Goal: Task Accomplishment & Management: Manage account settings

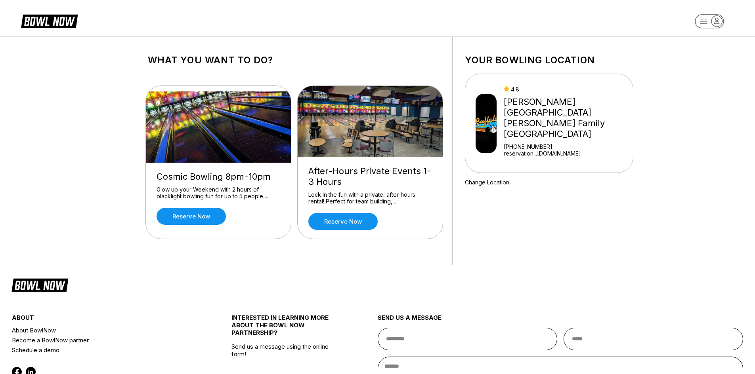
click at [575, 101] on div "[PERSON_NAME][GEOGRAPHIC_DATA] [PERSON_NAME] Family [GEOGRAPHIC_DATA]" at bounding box center [566, 118] width 126 height 43
click at [561, 117] on div "[PERSON_NAME][GEOGRAPHIC_DATA] [PERSON_NAME] Family [GEOGRAPHIC_DATA]" at bounding box center [566, 118] width 126 height 43
click at [697, 21] on rect "button" at bounding box center [708, 21] width 29 height 14
click at [697, 76] on div "Business Console" at bounding box center [709, 76] width 56 height 14
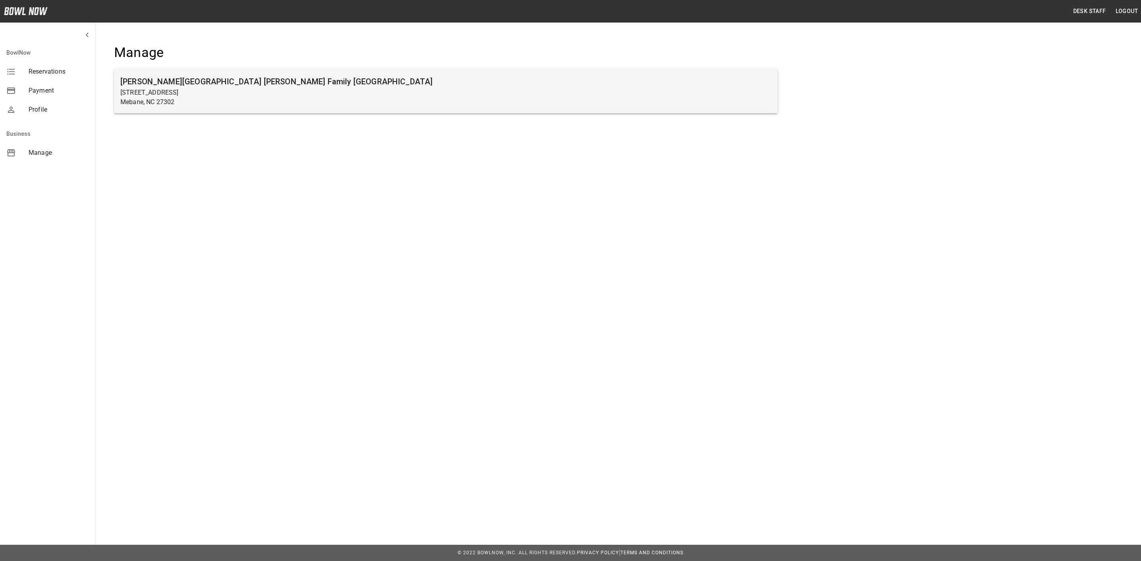
click at [186, 102] on p "Mebane, NC 27302" at bounding box center [445, 102] width 651 height 10
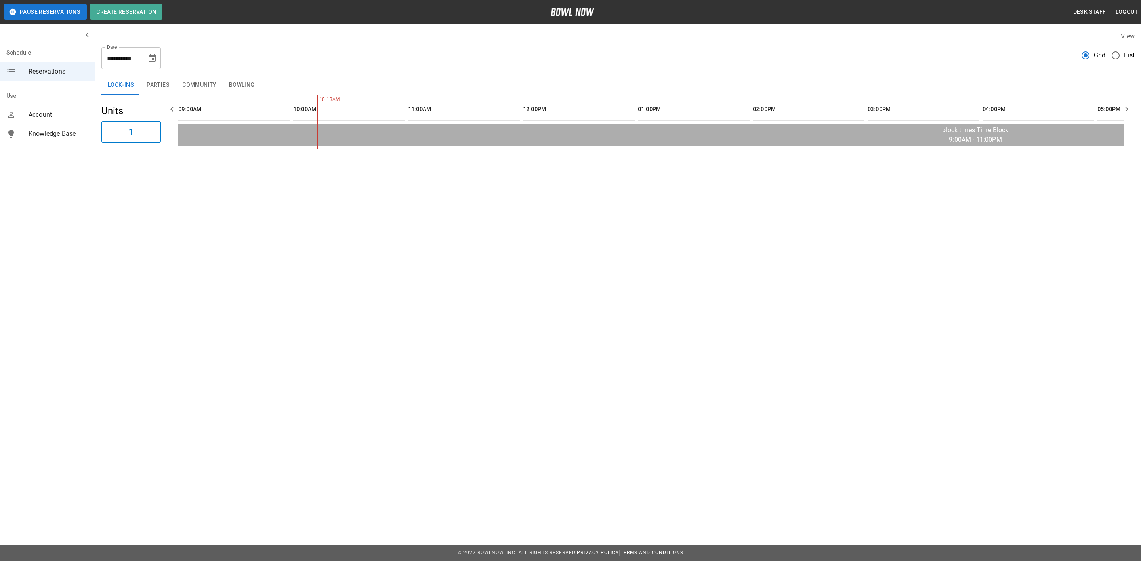
scroll to position [0, 114]
click at [151, 59] on icon "Choose date, selected date is Sep 11, 2025" at bounding box center [152, 58] width 10 height 10
click at [166, 127] on button "13" at bounding box center [169, 130] width 14 height 14
type input "**********"
click at [164, 89] on button "Parties" at bounding box center [158, 85] width 36 height 19
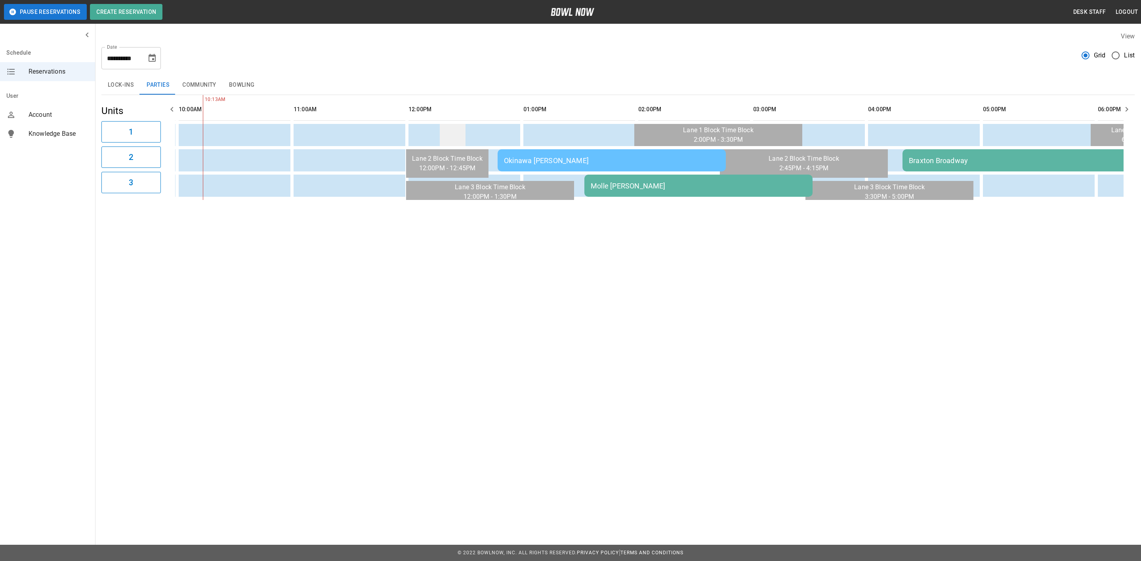
drag, startPoint x: 545, startPoint y: 133, endPoint x: 456, endPoint y: 134, distance: 88.3
click at [456, 134] on tr "sticky table" at bounding box center [1045, 135] width 1963 height 22
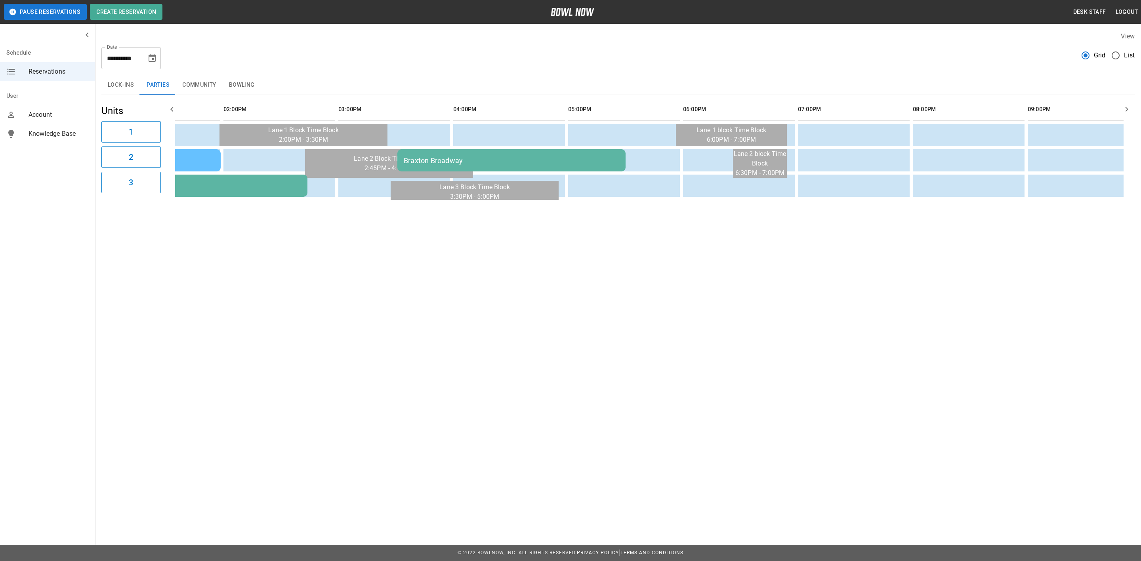
scroll to position [0, 0]
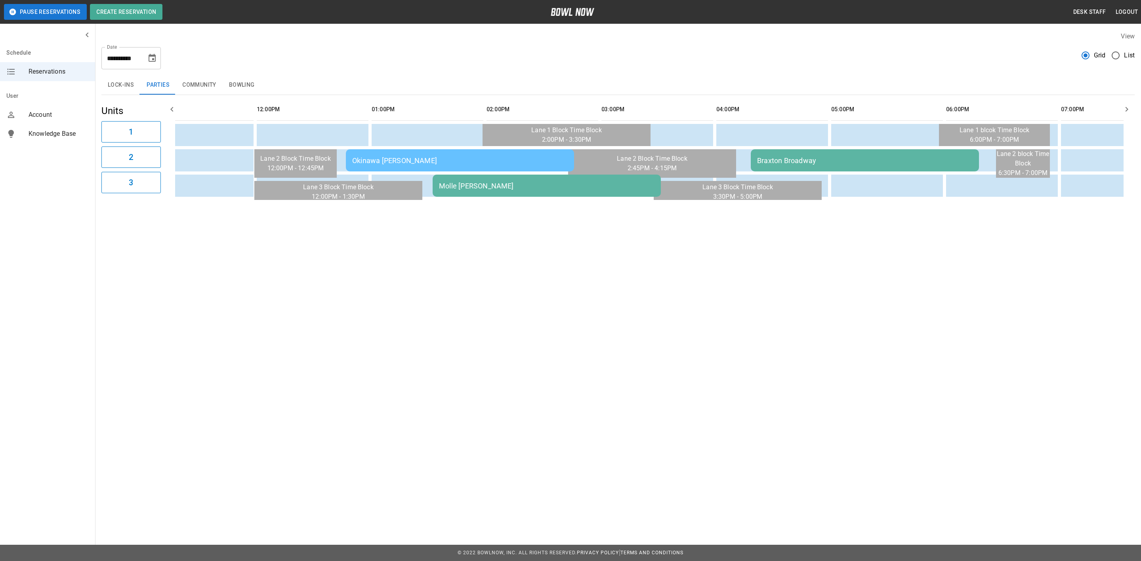
click at [440, 149] on td "Okinawa [PERSON_NAME]" at bounding box center [460, 160] width 228 height 22
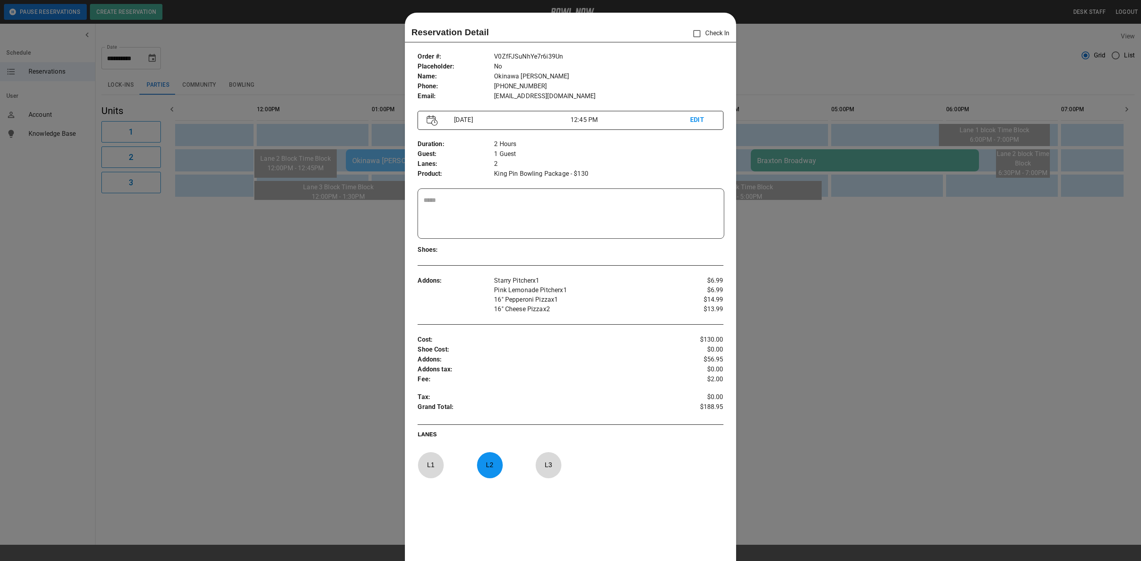
scroll to position [12, 0]
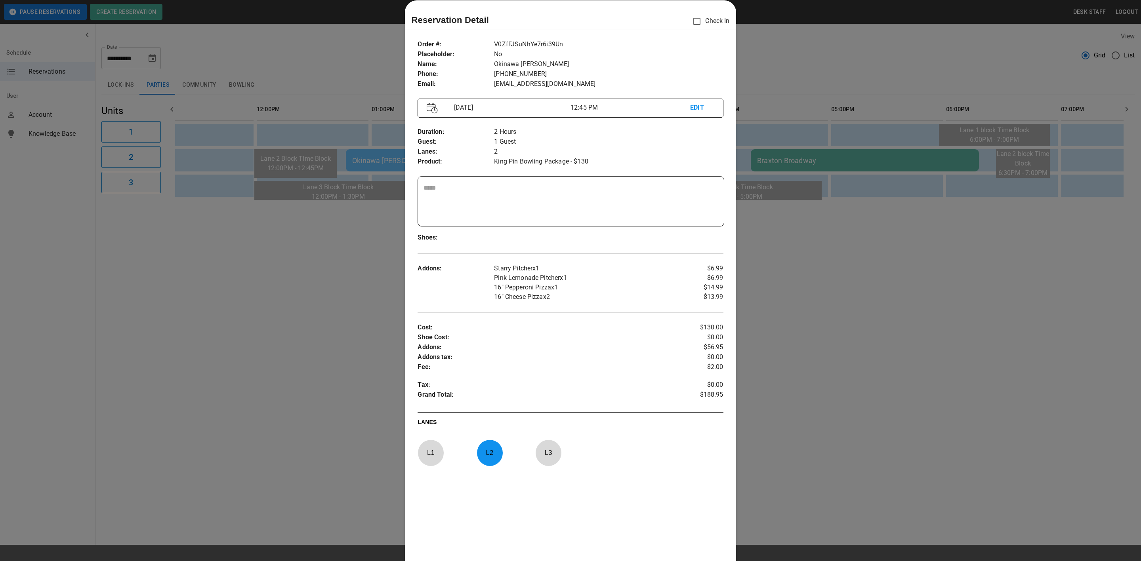
click at [373, 243] on div at bounding box center [570, 280] width 1141 height 561
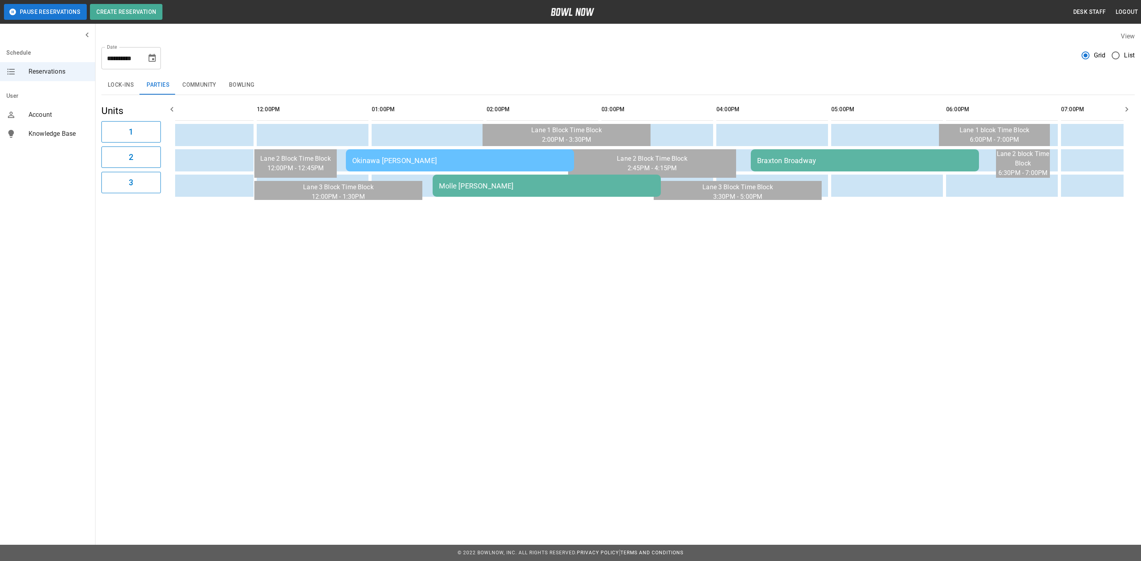
click at [454, 193] on td "Molle [PERSON_NAME]" at bounding box center [547, 186] width 228 height 22
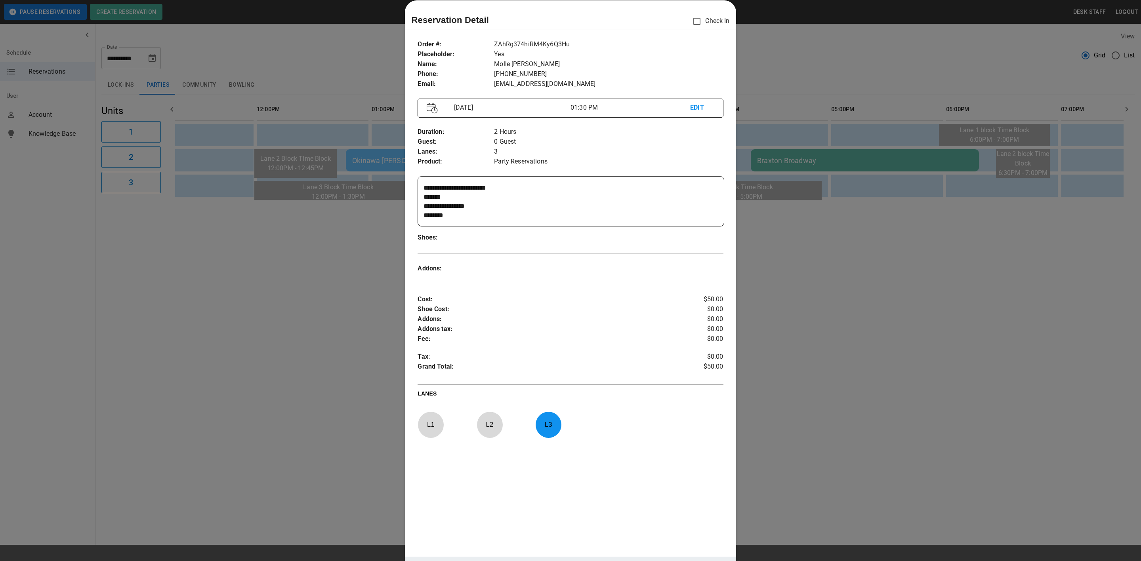
click at [392, 235] on div at bounding box center [570, 280] width 1141 height 561
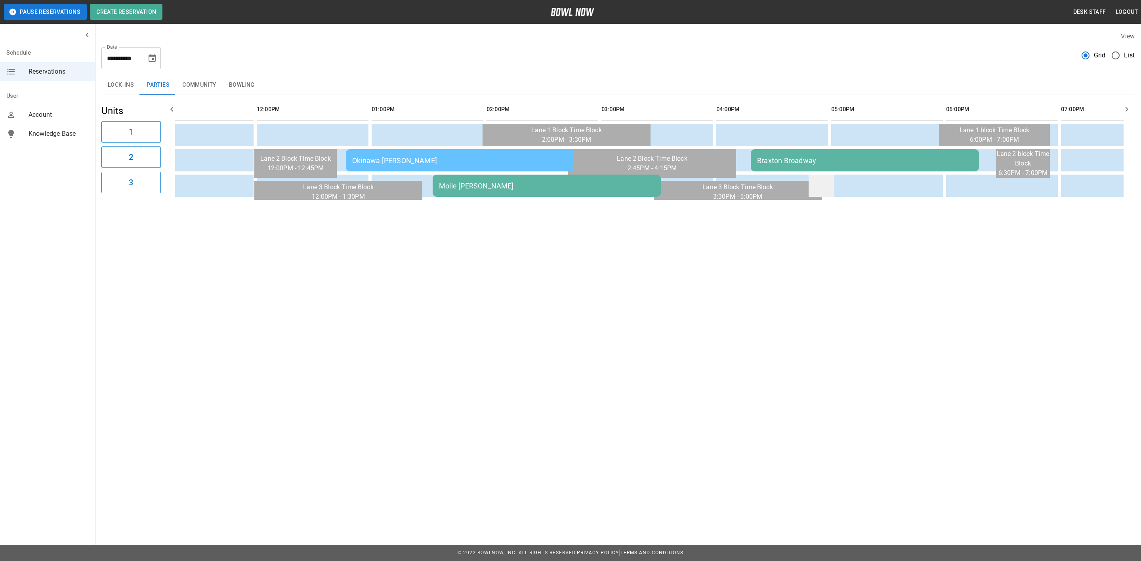
click at [822, 176] on td "sticky table" at bounding box center [821, 186] width 26 height 22
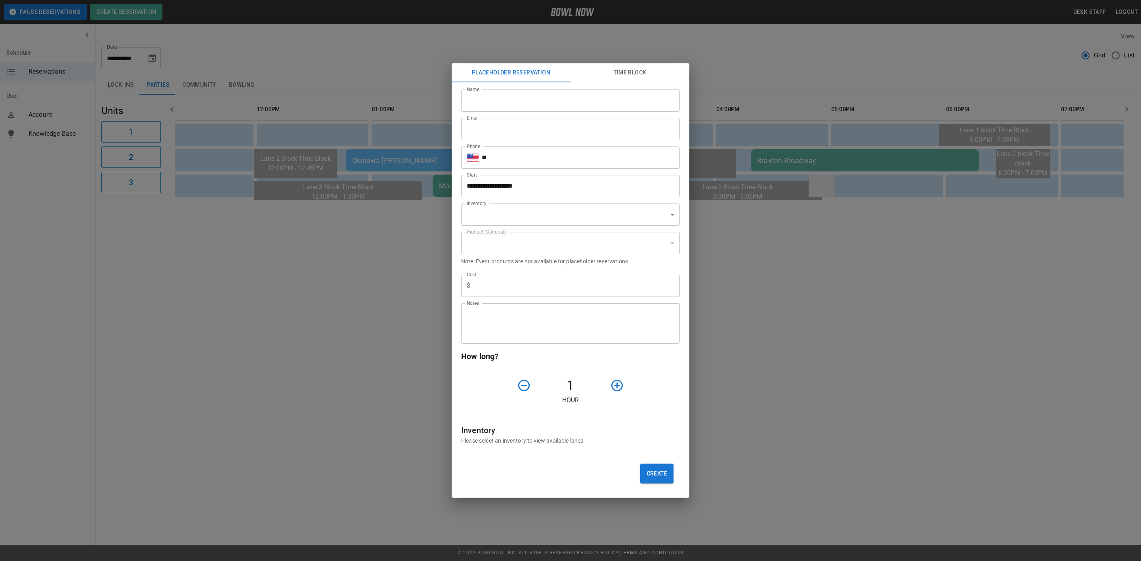
type input "**********"
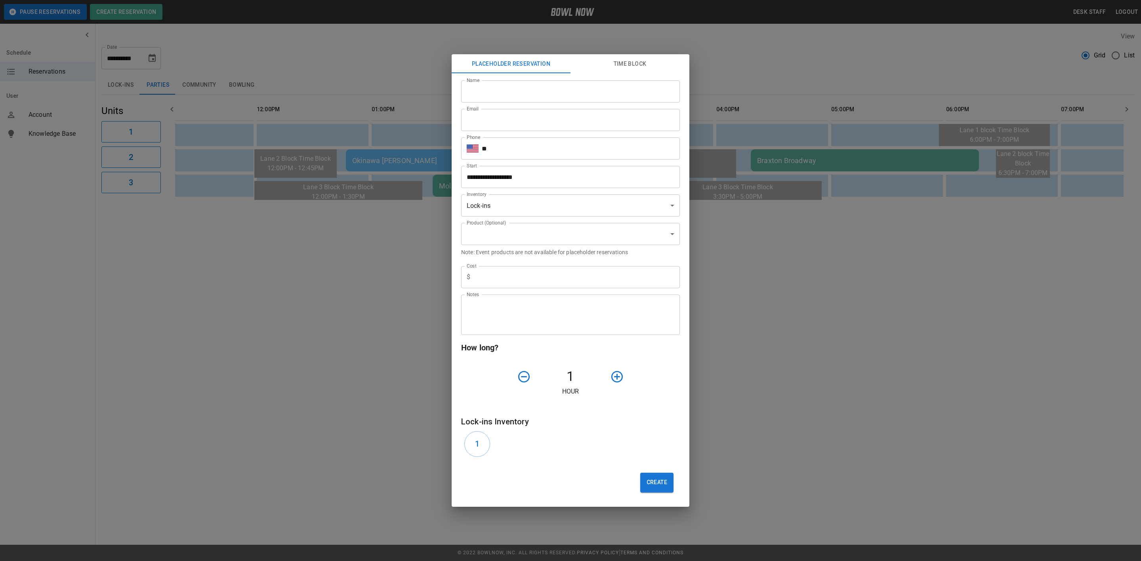
click at [757, 245] on div "**********" at bounding box center [570, 280] width 1141 height 561
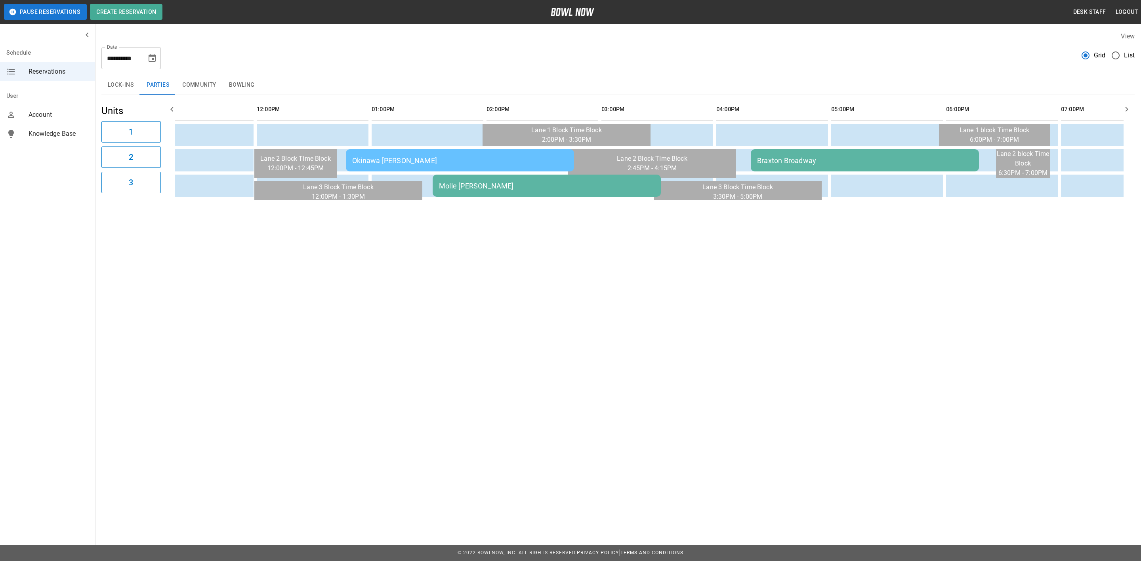
click at [762, 156] on div "Braxton Broadway" at bounding box center [864, 160] width 215 height 8
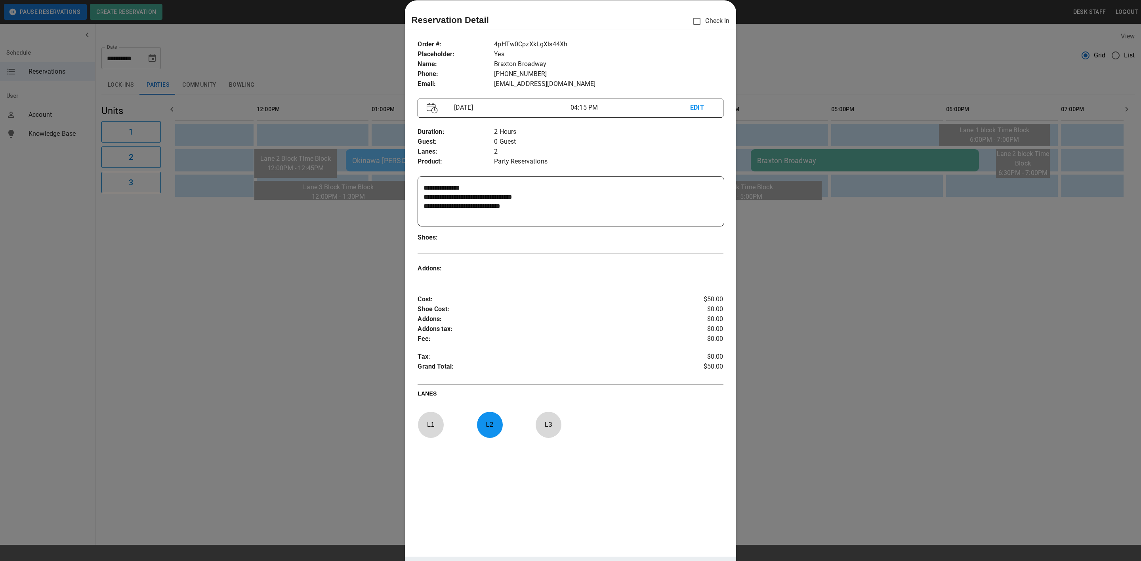
click at [736, 234] on div at bounding box center [570, 280] width 1141 height 561
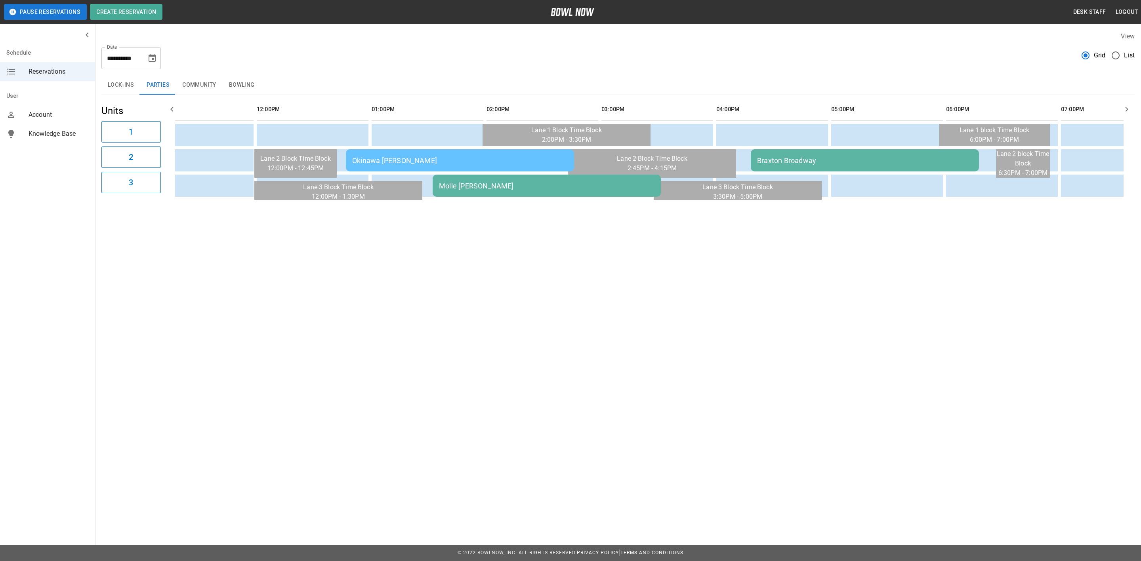
click at [499, 161] on div "Okinawa [PERSON_NAME]" at bounding box center [459, 160] width 215 height 8
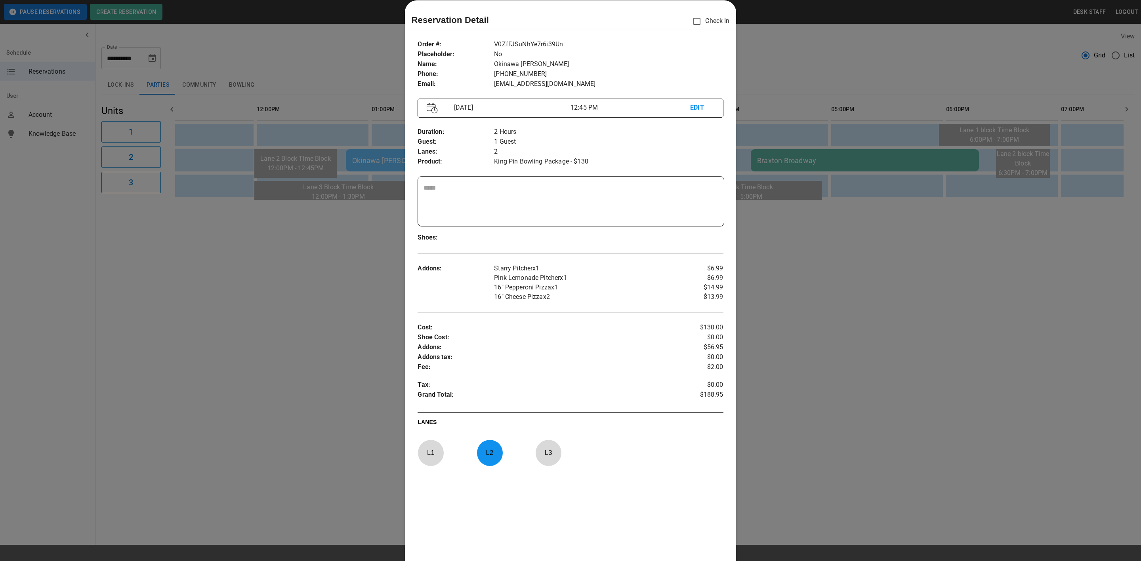
click at [695, 278] on p "$6.99" at bounding box center [697, 278] width 51 height 10
click at [838, 263] on div at bounding box center [570, 280] width 1141 height 561
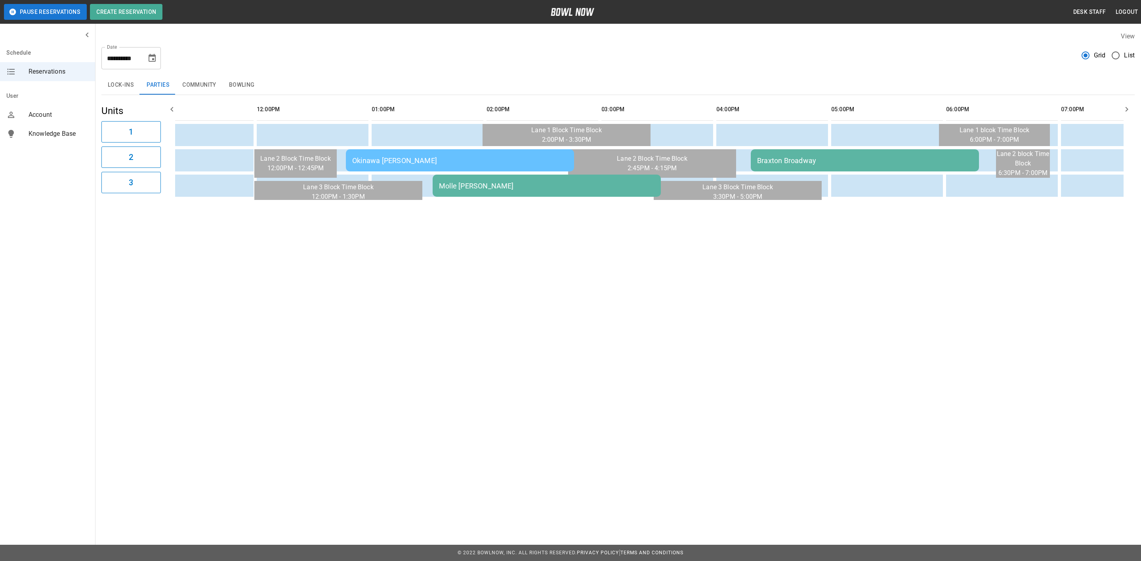
click at [478, 185] on div "Molle [PERSON_NAME]" at bounding box center [546, 186] width 215 height 8
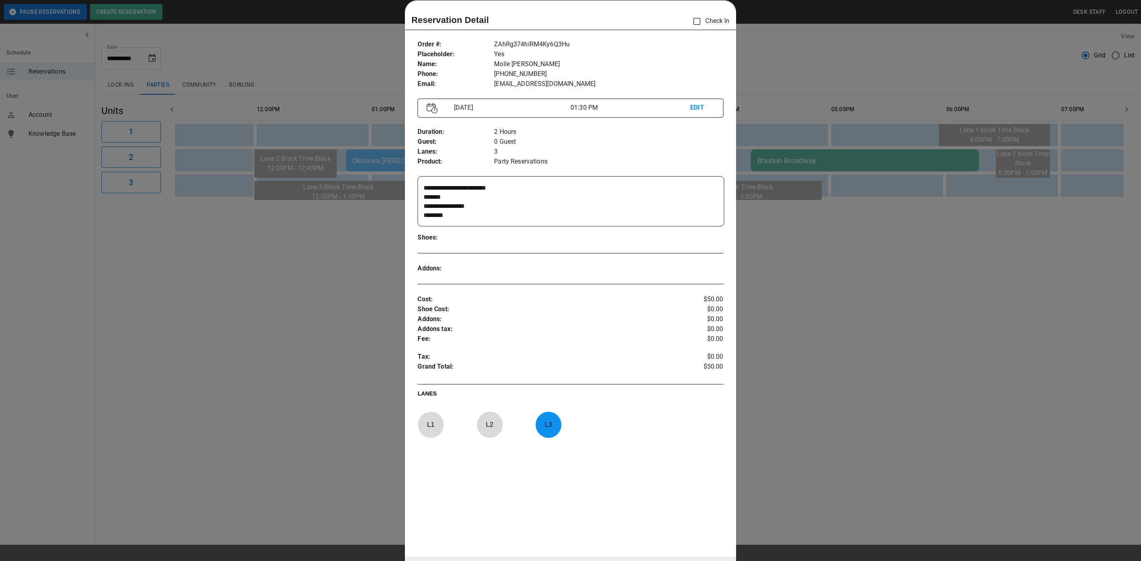
click at [966, 251] on div at bounding box center [570, 280] width 1141 height 561
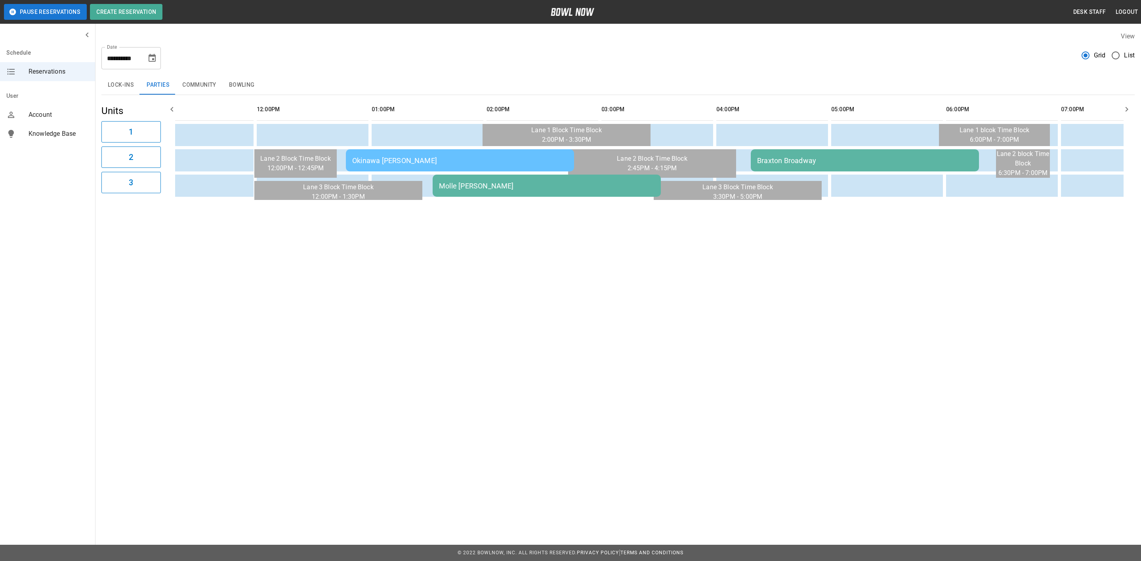
click at [876, 154] on td "Braxton Broadway" at bounding box center [865, 160] width 228 height 22
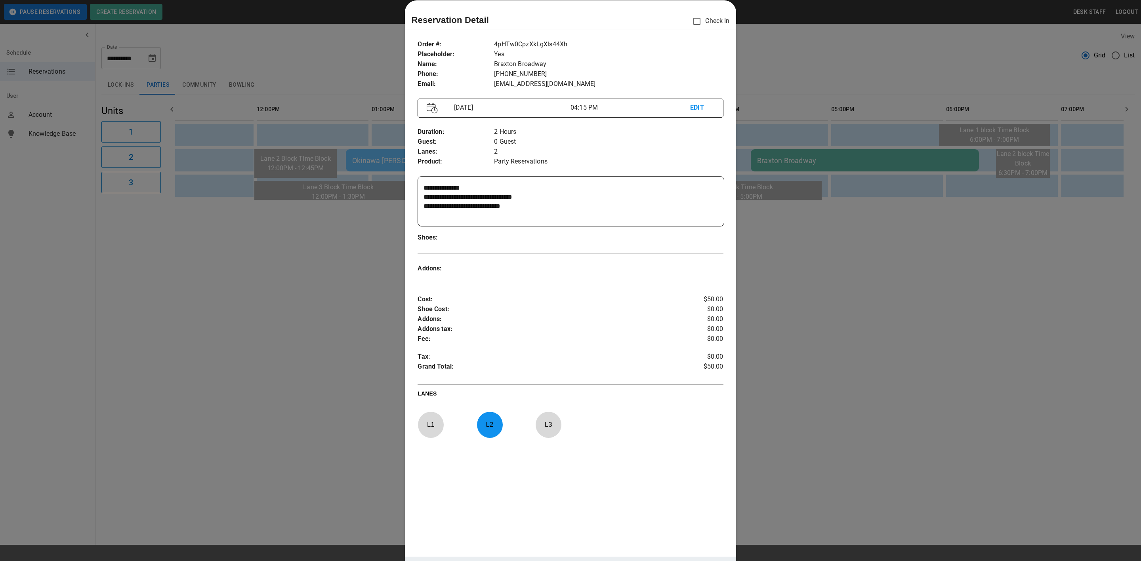
drag, startPoint x: 365, startPoint y: 264, endPoint x: 326, endPoint y: 215, distance: 62.0
click at [365, 264] on div at bounding box center [570, 280] width 1141 height 561
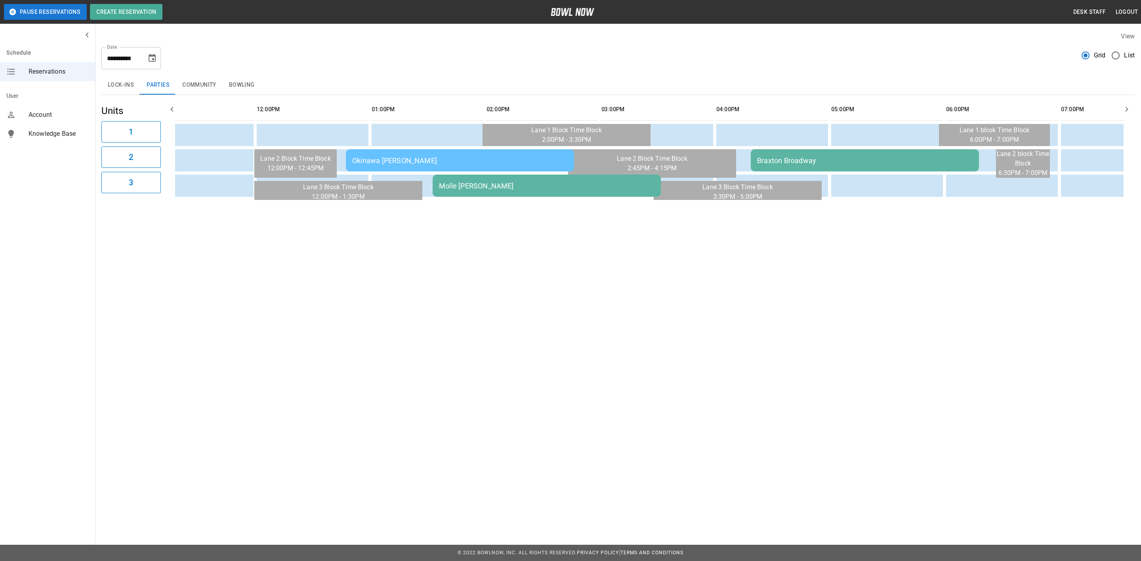
click at [157, 62] on button "Choose date, selected date is Sep 13, 2025" at bounding box center [152, 58] width 16 height 16
click at [76, 147] on button "14" at bounding box center [74, 145] width 14 height 14
type input "**********"
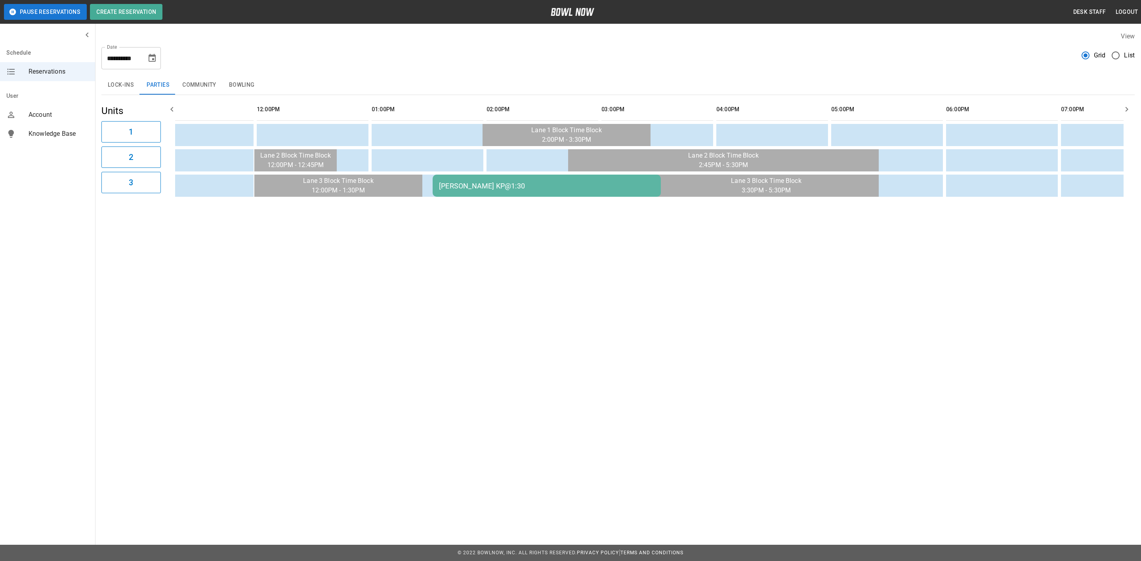
click at [447, 182] on div "[PERSON_NAME] KP@1:30" at bounding box center [546, 186] width 215 height 8
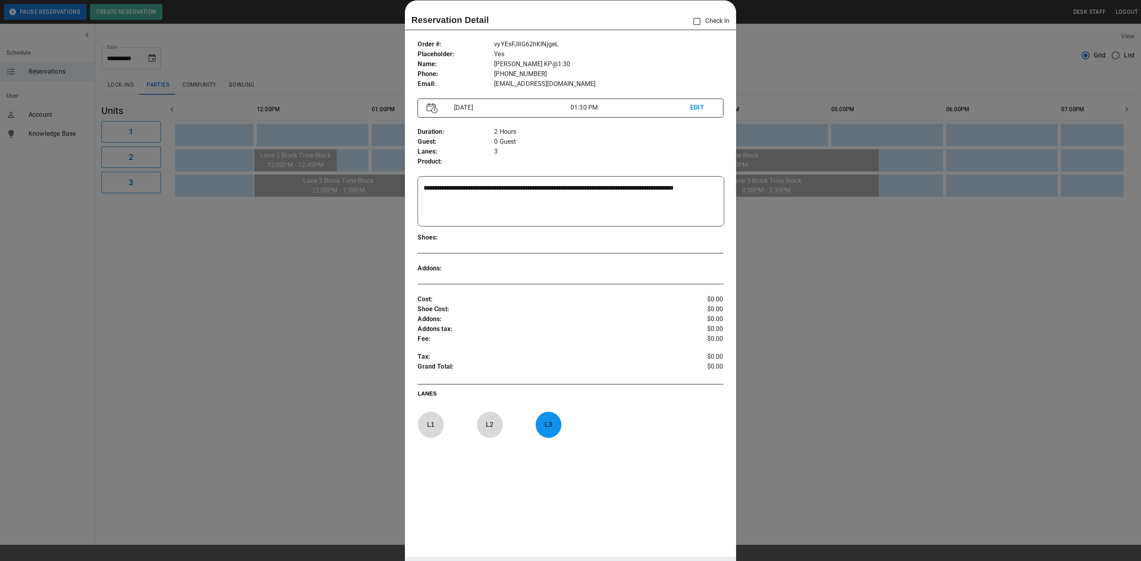
click at [730, 239] on div at bounding box center [570, 280] width 1141 height 561
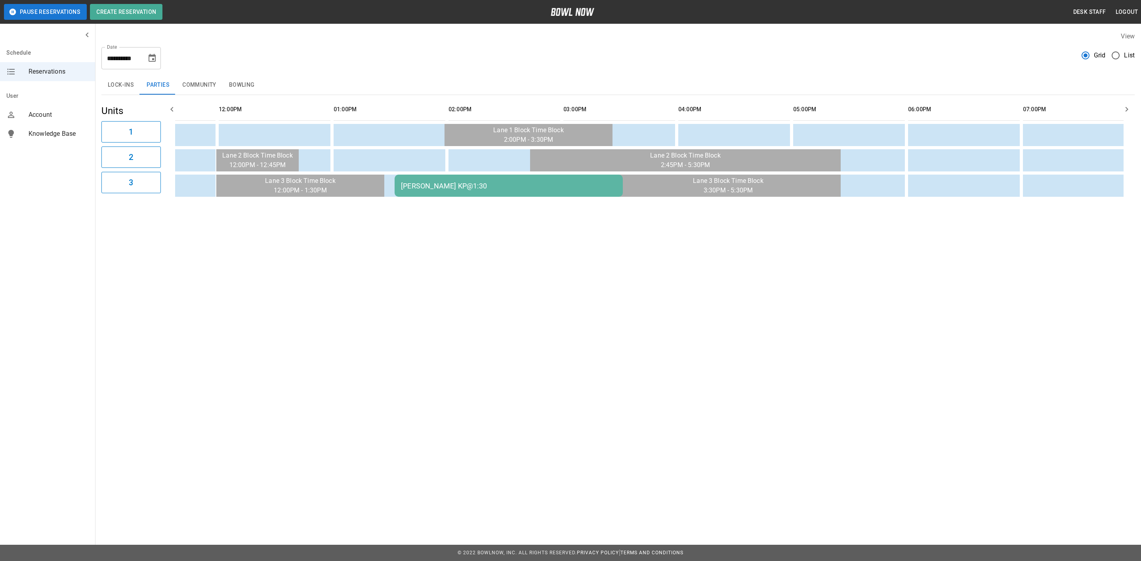
click at [548, 176] on td "[PERSON_NAME] KP@1:30" at bounding box center [509, 186] width 228 height 22
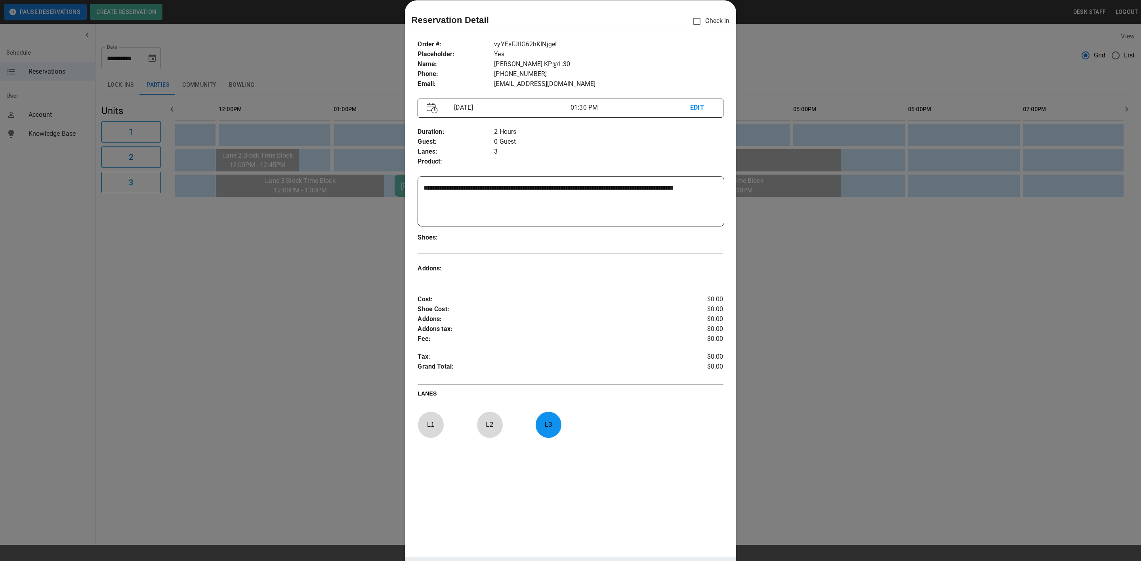
click at [775, 231] on div at bounding box center [570, 280] width 1141 height 561
